Goal: Task Accomplishment & Management: Use online tool/utility

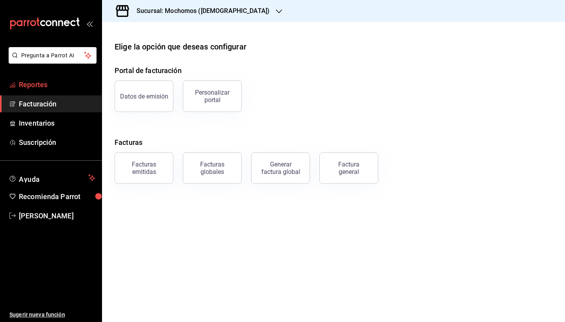
click at [59, 85] on span "Reportes" at bounding box center [57, 84] width 77 height 11
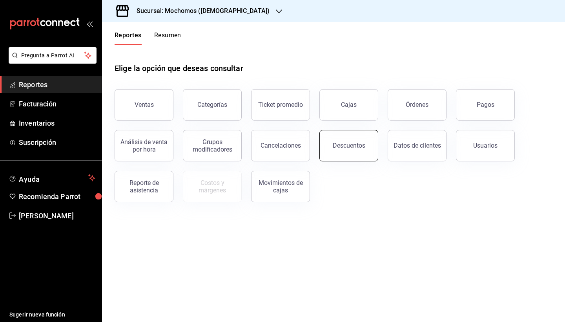
click at [348, 146] on div "Descuentos" at bounding box center [349, 145] width 33 height 7
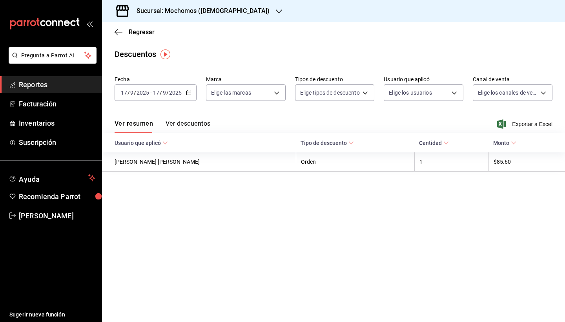
click at [155, 100] on div "[DATE] [DATE] - [DATE] [DATE]" at bounding box center [156, 92] width 82 height 16
click at [211, 43] on main "Regresar Descuentos Fecha [DATE] [DATE] - [DATE] [DATE] Marca Elige las marcas …" at bounding box center [333, 172] width 463 height 300
click at [173, 86] on div "[DATE] [DATE] - [DATE] [DATE]" at bounding box center [156, 92] width 82 height 16
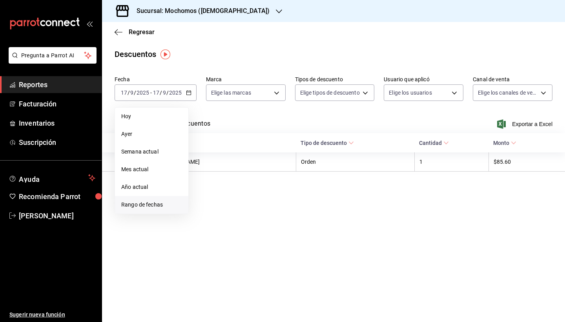
click at [147, 200] on li "Rango de fechas" at bounding box center [151, 205] width 73 height 18
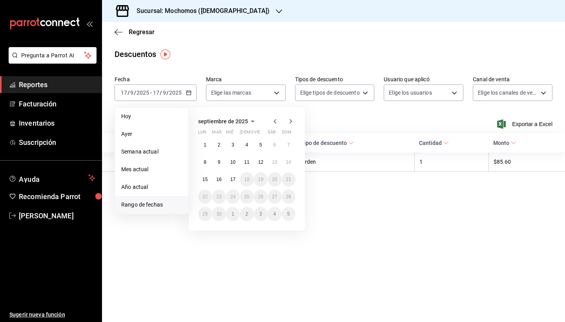
click at [273, 122] on icon "button" at bounding box center [275, 121] width 9 height 9
click at [295, 117] on div "agosto de 2025 lun mar [PERSON_NAME] vie sáb dom 28 29 30 31 1 2 3 4 5 6 7 8 9 …" at bounding box center [247, 168] width 116 height 123
click at [294, 119] on icon "button" at bounding box center [290, 121] width 9 height 9
click at [256, 124] on icon "button" at bounding box center [252, 121] width 9 height 9
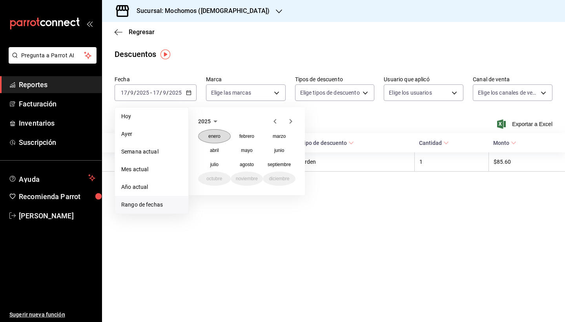
click at [214, 132] on button "enero" at bounding box center [214, 136] width 33 height 14
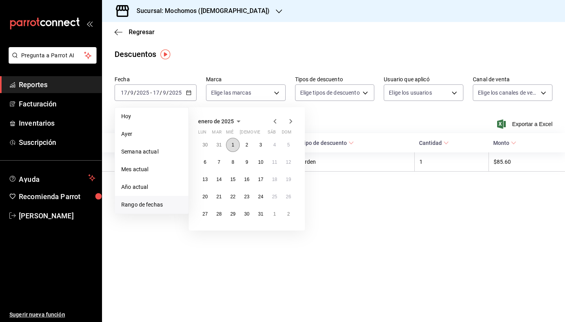
click at [233, 147] on abbr "1" at bounding box center [233, 144] width 3 height 5
click at [263, 211] on abbr "31" at bounding box center [260, 213] width 5 height 5
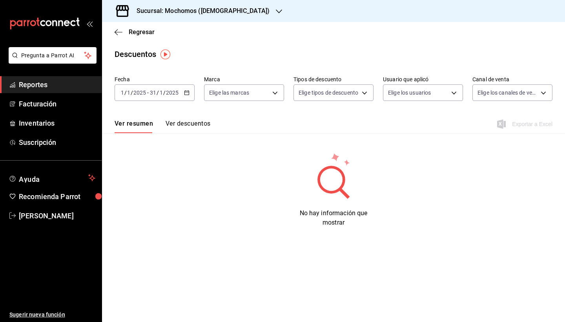
click at [192, 124] on button "Ver descuentos" at bounding box center [188, 126] width 45 height 13
click at [180, 95] on div "[DATE] [DATE] - [DATE] [DATE]" at bounding box center [155, 92] width 80 height 16
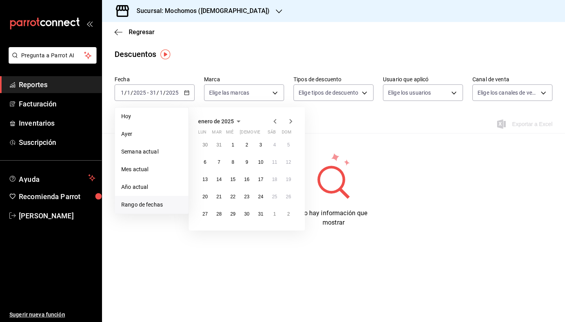
click at [292, 127] on div "enero de 2025 lun mar [PERSON_NAME] vie sáb dom 30 31 1 2 3 4 5 6 7 8 9 10 11 1…" at bounding box center [247, 168] width 116 height 123
click at [289, 123] on icon "button" at bounding box center [290, 121] width 9 height 9
click at [273, 146] on button "1" at bounding box center [275, 145] width 14 height 14
click at [263, 214] on abbr "28" at bounding box center [260, 213] width 5 height 5
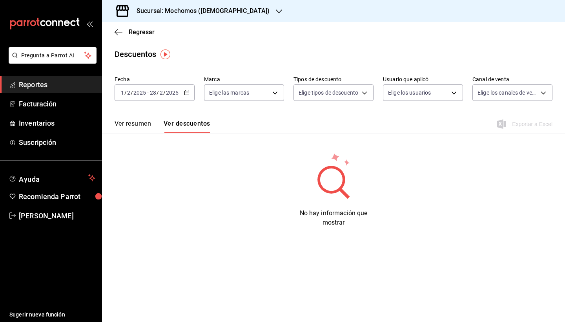
click at [188, 91] on icon "button" at bounding box center [186, 92] width 5 height 5
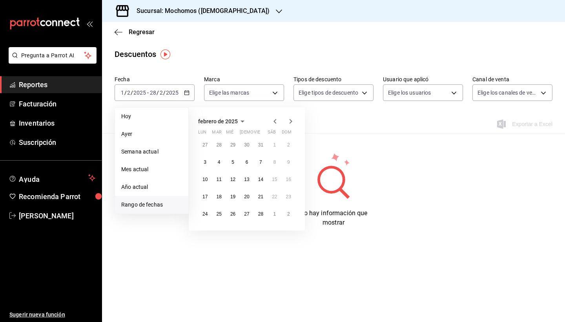
click at [292, 120] on icon "button" at bounding box center [290, 121] width 9 height 9
click at [276, 144] on abbr "1" at bounding box center [274, 144] width 3 height 5
click at [208, 230] on button "31" at bounding box center [205, 231] width 14 height 14
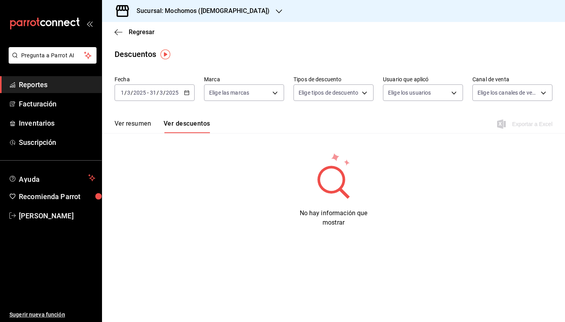
click at [176, 97] on div "[DATE] [DATE] - [DATE] [DATE]" at bounding box center [155, 92] width 80 height 16
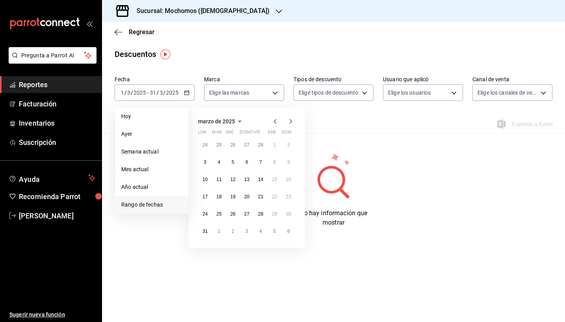
click at [283, 117] on div at bounding box center [283, 121] width 25 height 9
click at [286, 118] on icon "button" at bounding box center [290, 121] width 9 height 9
click at [216, 148] on button "1" at bounding box center [219, 145] width 14 height 14
click at [234, 211] on abbr "30" at bounding box center [232, 213] width 5 height 5
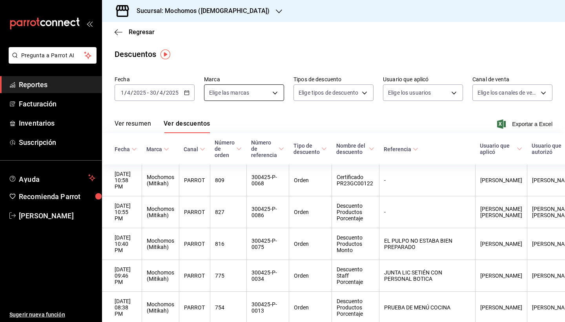
click at [256, 98] on body "Pregunta a Parrot AI Reportes Facturación Inventarios Suscripción Ayuda Recomie…" at bounding box center [282, 161] width 565 height 322
click at [298, 67] on div at bounding box center [282, 161] width 565 height 322
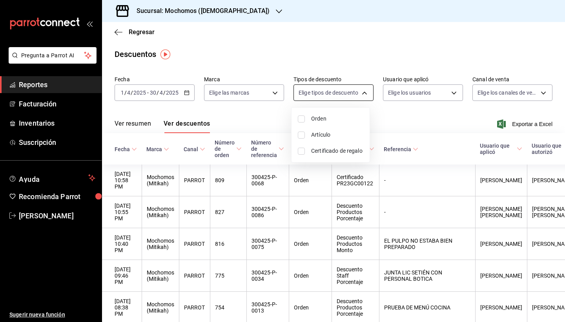
click at [319, 96] on body "Pregunta a Parrot AI Reportes Facturación Inventarios Suscripción Ayuda Recomie…" at bounding box center [282, 161] width 565 height 322
click at [360, 77] on div at bounding box center [282, 161] width 565 height 322
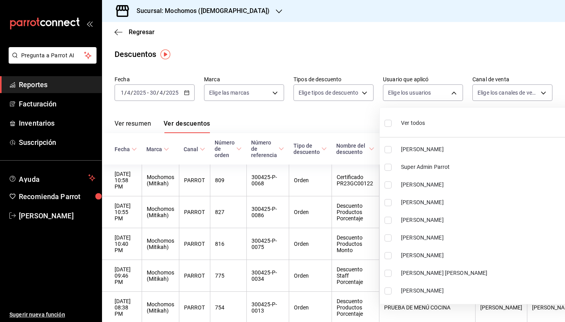
drag, startPoint x: 395, startPoint y: 93, endPoint x: 411, endPoint y: 66, distance: 30.6
click at [395, 93] on body "Pregunta a Parrot AI Reportes Facturación Inventarios Suscripción Ayuda Recomie…" at bounding box center [282, 161] width 565 height 322
click at [432, 78] on div at bounding box center [282, 161] width 565 height 322
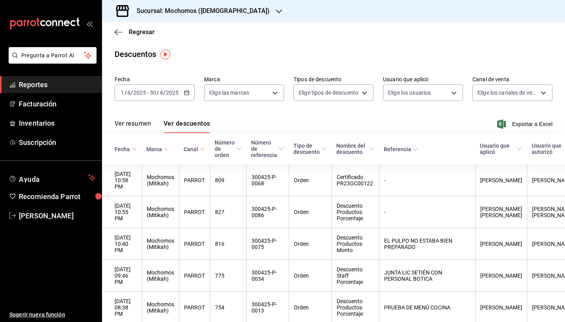
click at [479, 95] on body "Pregunta a Parrot AI Reportes Facturación Inventarios Suscripción Ayuda Recomie…" at bounding box center [282, 161] width 565 height 322
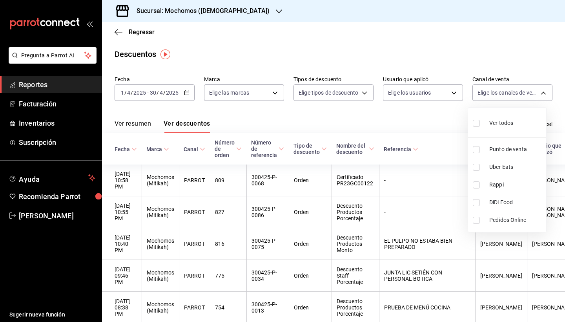
click at [443, 81] on div at bounding box center [282, 161] width 565 height 322
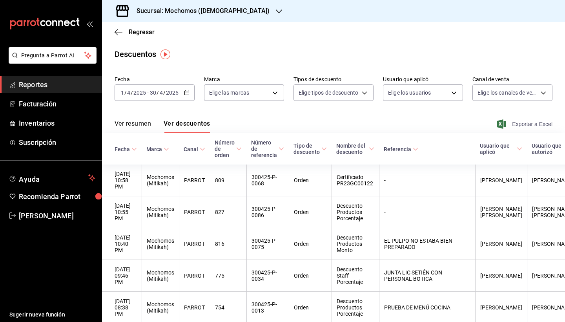
click at [508, 125] on span "Exportar a Excel" at bounding box center [526, 123] width 54 height 9
click at [383, 32] on div "Regresar" at bounding box center [333, 32] width 463 height 20
click at [176, 86] on div "[DATE] [DATE] - [DATE] [DATE]" at bounding box center [155, 92] width 80 height 16
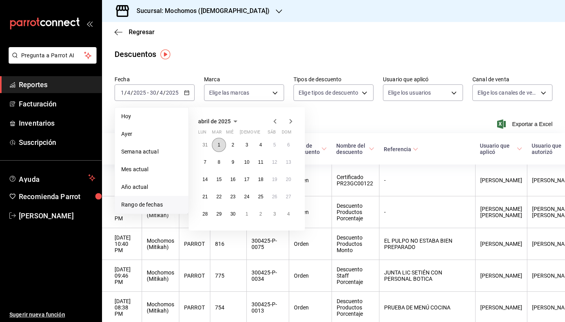
click at [222, 148] on button "1" at bounding box center [219, 145] width 14 height 14
click at [287, 122] on icon "button" at bounding box center [290, 121] width 9 height 9
click at [287, 122] on icon "button" at bounding box center [290, 122] width 9 height 9
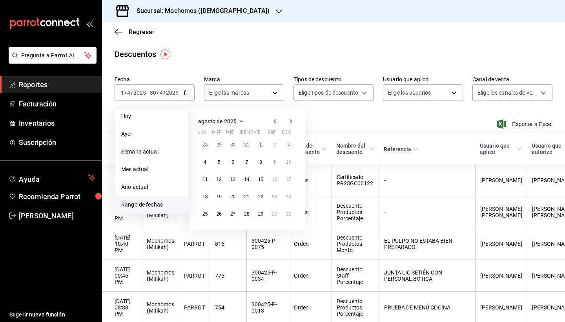
click at [287, 122] on icon "button" at bounding box center [290, 121] width 9 height 9
click at [230, 180] on button "17" at bounding box center [233, 179] width 14 height 14
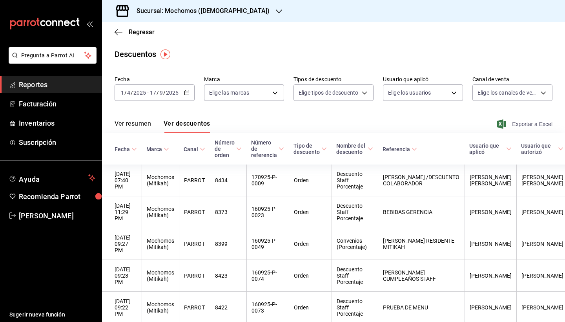
click at [507, 126] on span "Exportar a Excel" at bounding box center [526, 123] width 54 height 9
click at [196, 17] on div "Sucursal: Mochomos ([DEMOGRAPHIC_DATA])" at bounding box center [196, 11] width 177 height 22
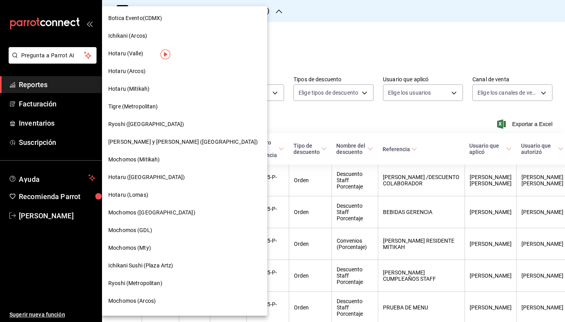
click at [260, 55] on div at bounding box center [282, 161] width 565 height 322
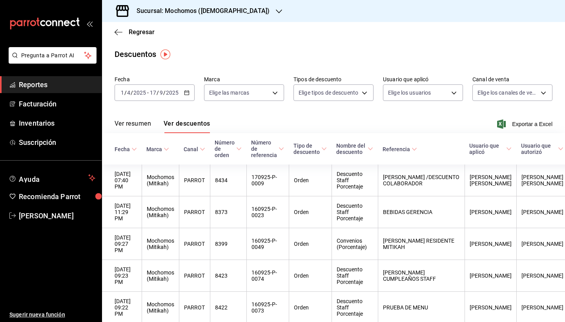
click at [191, 10] on h3 "Sucursal: Mochomos ([DEMOGRAPHIC_DATA])" at bounding box center [199, 10] width 139 height 9
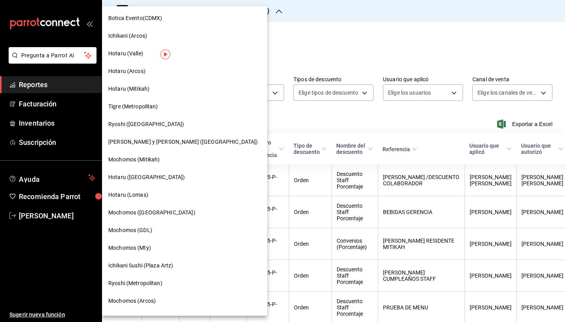
click at [143, 89] on span "Hotaru (Mitikah)" at bounding box center [128, 89] width 41 height 8
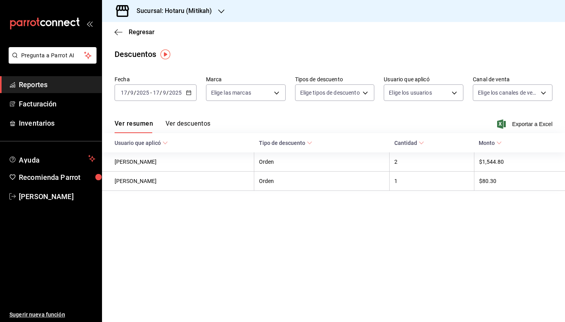
click at [177, 96] on div "[DATE] [DATE] - [DATE] [DATE]" at bounding box center [156, 92] width 82 height 16
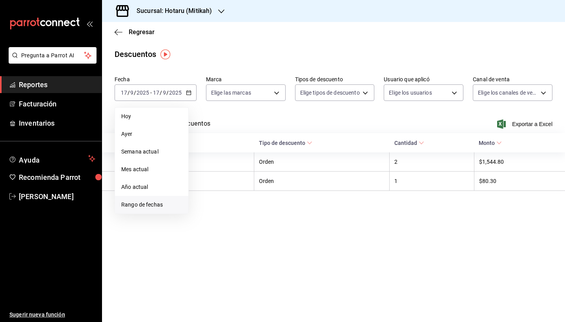
click at [163, 205] on span "Rango de fechas" at bounding box center [151, 205] width 61 height 8
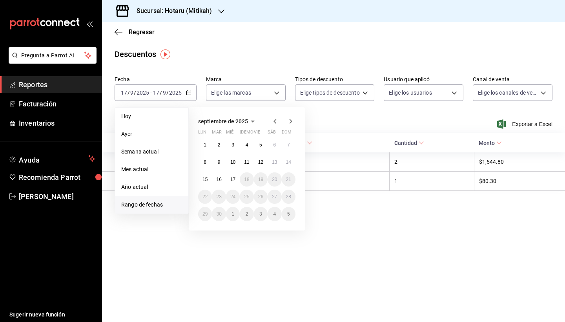
click at [275, 121] on icon "button" at bounding box center [275, 121] width 3 height 5
click at [275, 121] on icon "button" at bounding box center [275, 123] width 3 height 5
click at [275, 121] on icon "button" at bounding box center [275, 121] width 3 height 5
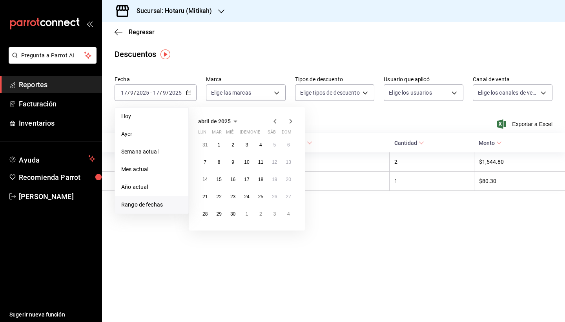
click at [275, 121] on icon "button" at bounding box center [275, 121] width 3 height 5
click at [295, 120] on icon "button" at bounding box center [290, 121] width 9 height 9
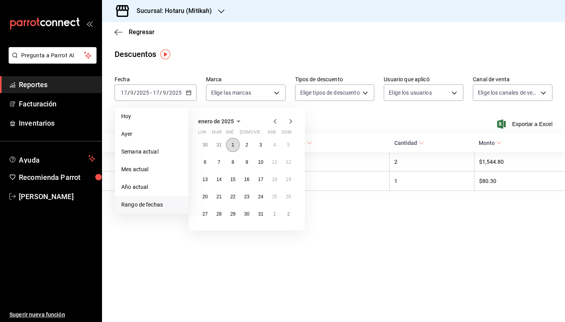
click at [234, 145] on button "1" at bounding box center [233, 145] width 14 height 14
click at [285, 127] on div "enero de 2025 lun mar [PERSON_NAME] vie sáb dom 30 31 1 2 3 4 5 6 7 8 9 10 11 1…" at bounding box center [247, 168] width 116 height 123
click at [287, 124] on icon "button" at bounding box center [290, 121] width 9 height 9
click at [273, 123] on icon "button" at bounding box center [275, 121] width 9 height 9
click at [266, 213] on button "31" at bounding box center [261, 214] width 14 height 14
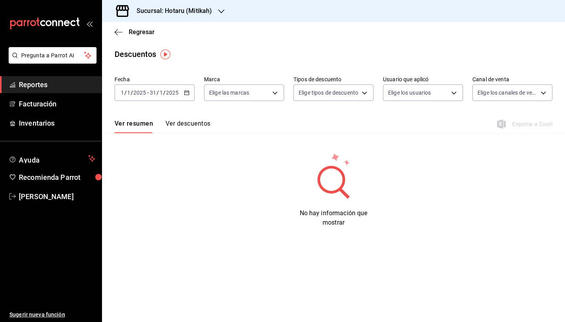
click at [175, 102] on div "Fecha [DATE] [DATE] - [DATE] [DATE] Marca Elige las marcas Tipos de descuento E…" at bounding box center [334, 92] width 438 height 38
click at [175, 98] on div "[DATE] [DATE] - [DATE] [DATE]" at bounding box center [155, 92] width 80 height 16
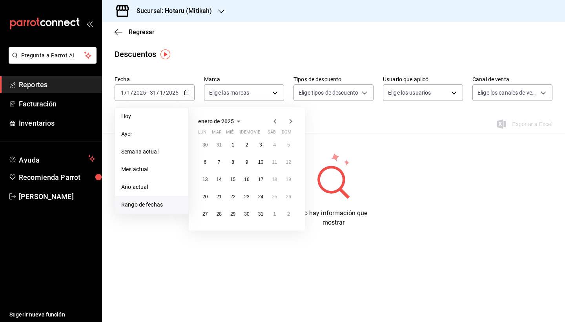
click at [291, 131] on abbr "dom" at bounding box center [287, 134] width 10 height 8
click at [291, 127] on div "enero de 2025 lun mar [PERSON_NAME] vie sáb dom 30 31 1 2 3 4 5 6 7 8 9 10 11 1…" at bounding box center [247, 168] width 116 height 123
click at [291, 124] on icon "button" at bounding box center [290, 121] width 9 height 9
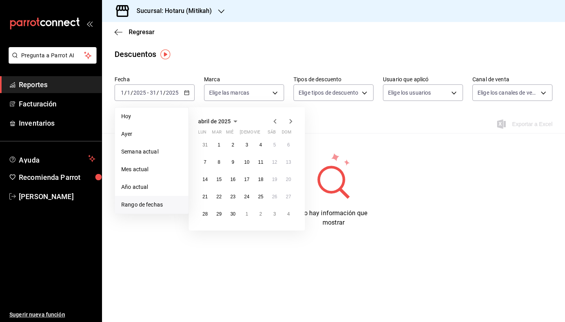
click at [291, 124] on icon "button" at bounding box center [290, 121] width 9 height 9
click at [144, 188] on span "Año actual" at bounding box center [151, 187] width 61 height 8
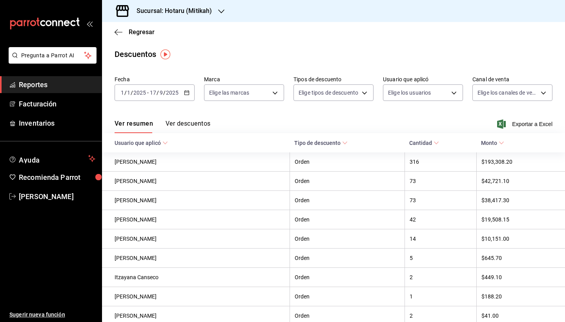
click at [199, 128] on button "Ver descuentos" at bounding box center [188, 126] width 45 height 13
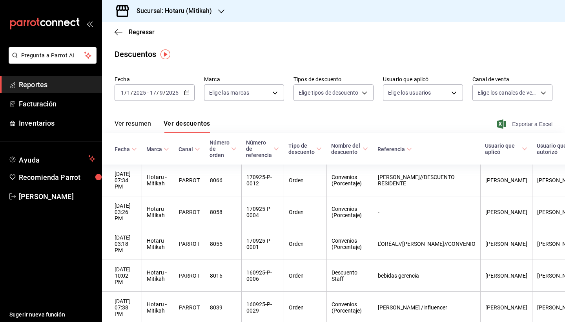
click at [501, 123] on span "Exportar a Excel" at bounding box center [526, 123] width 54 height 9
